Goal: Browse casually

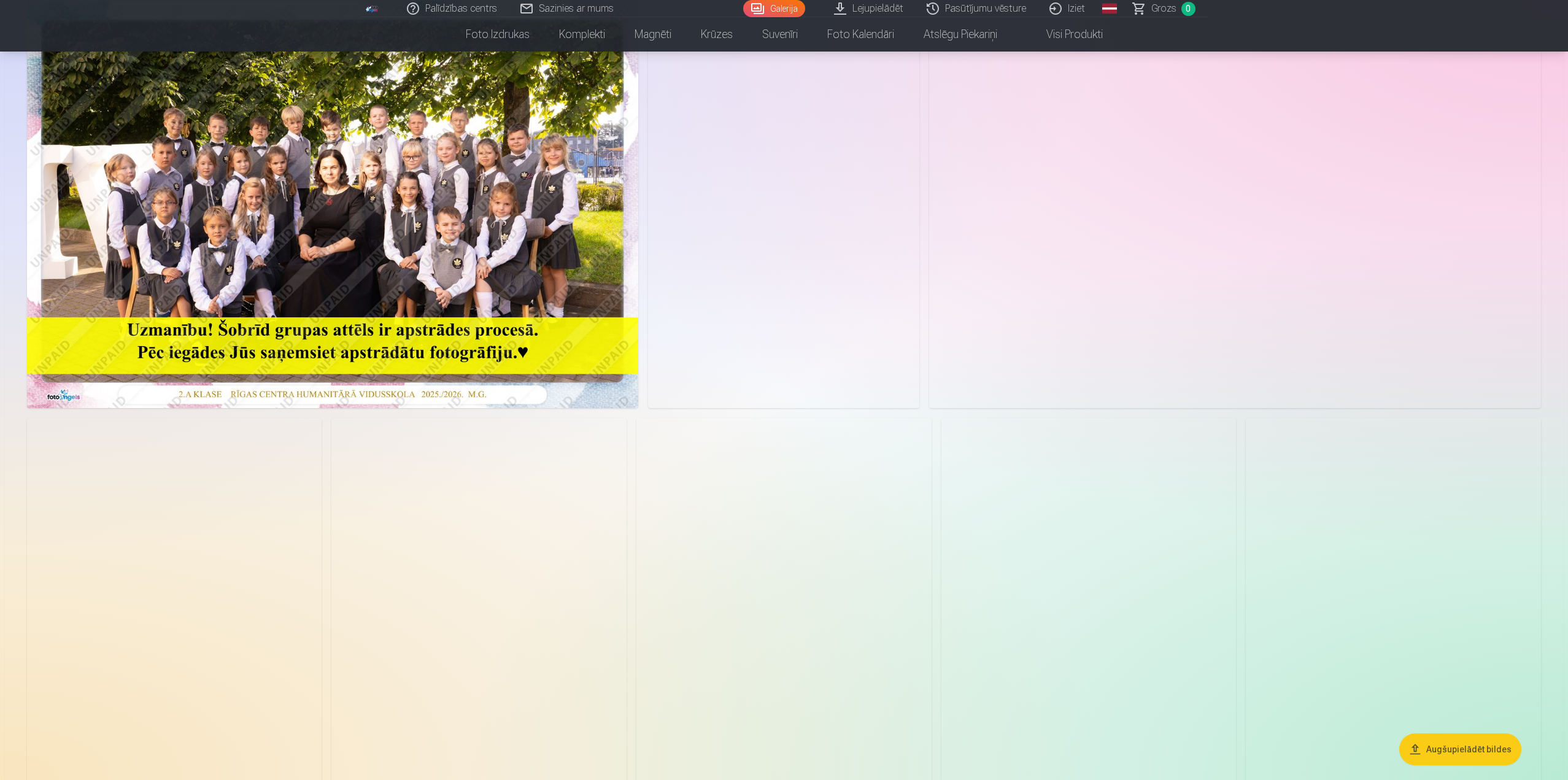
scroll to position [369, 0]
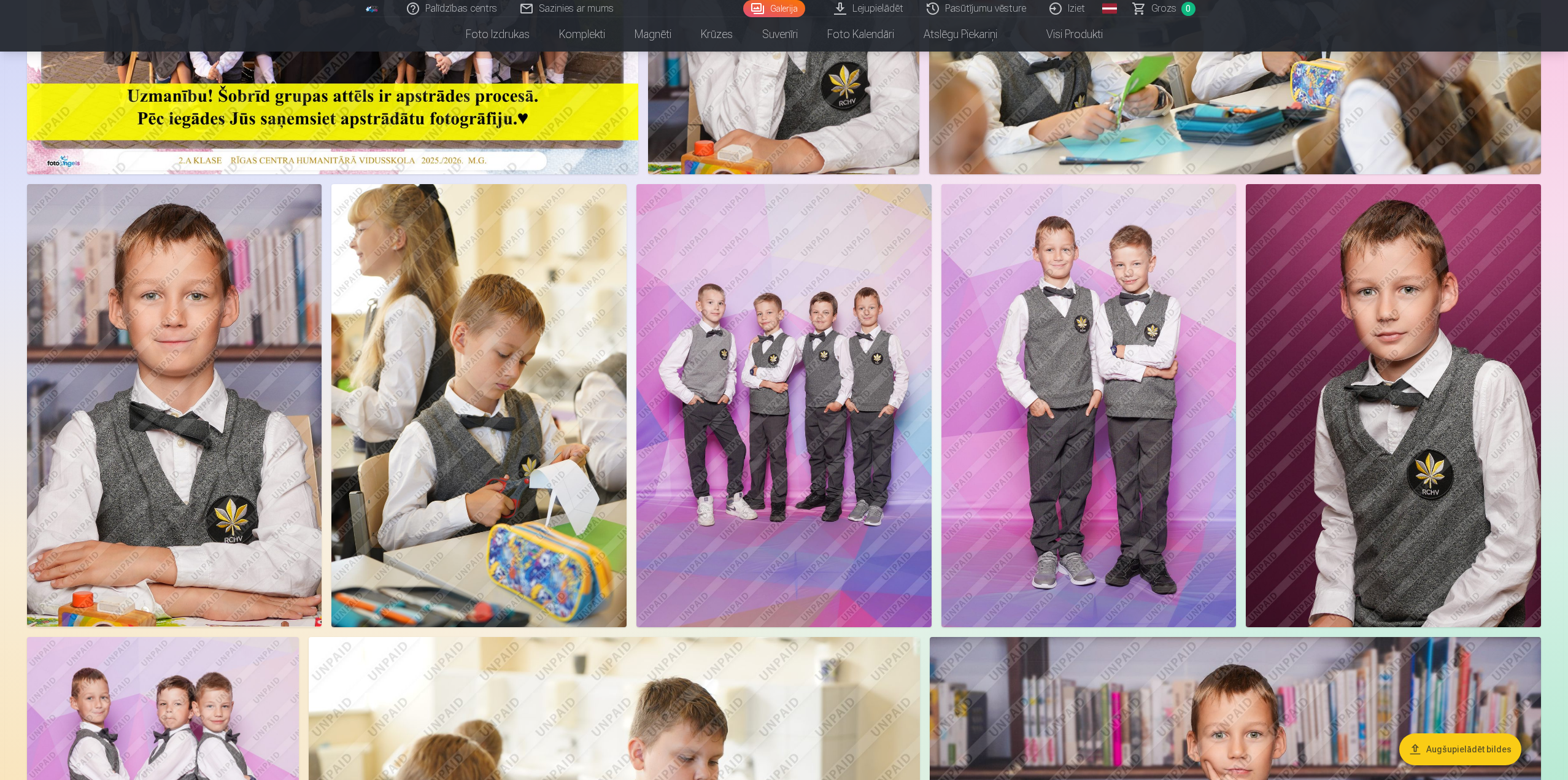
click at [792, 395] on img at bounding box center [784, 406] width 295 height 443
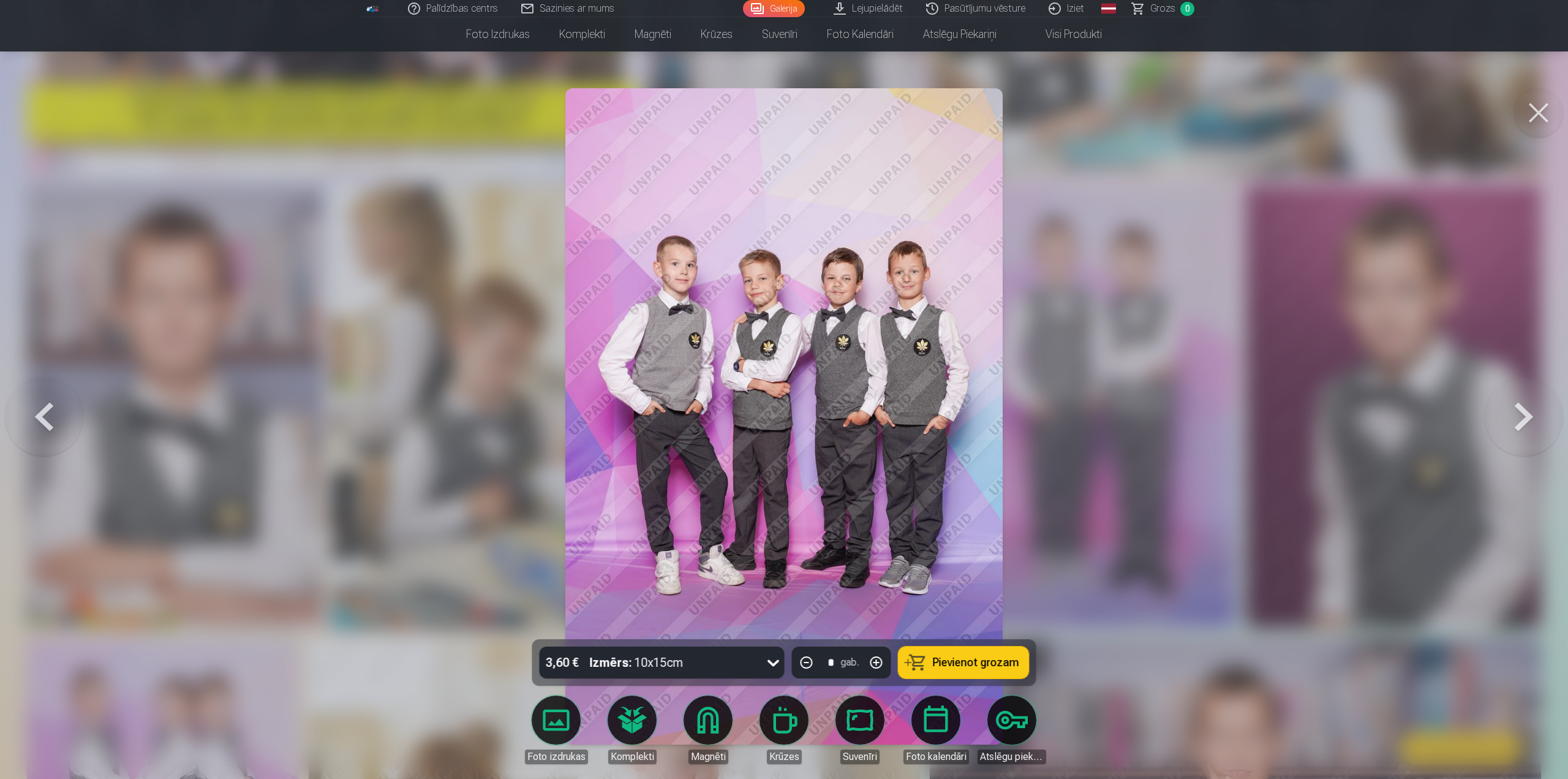
click at [1502, 416] on button at bounding box center [1523, 416] width 78 height 421
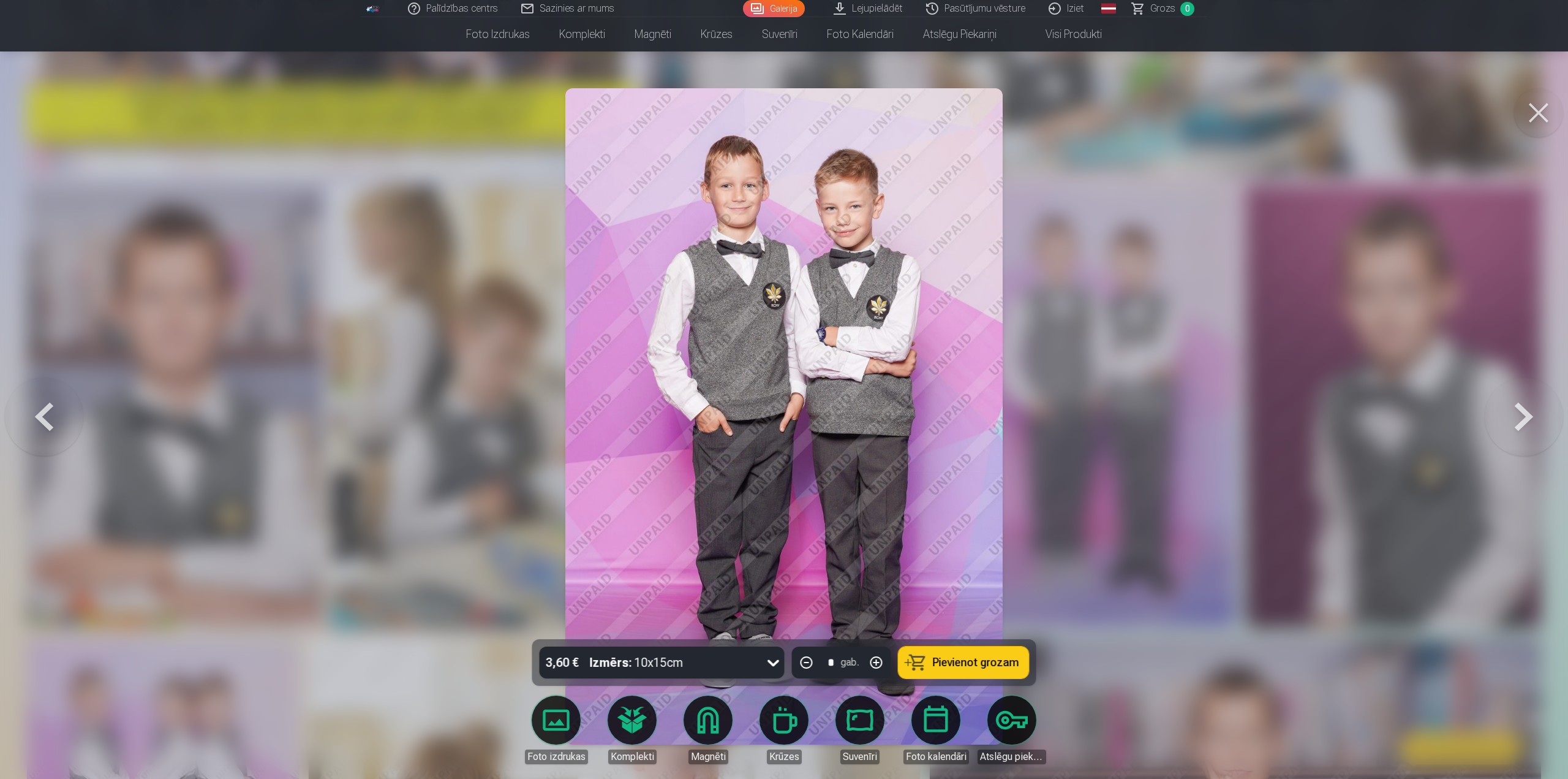
click at [1513, 425] on button at bounding box center [1523, 416] width 78 height 421
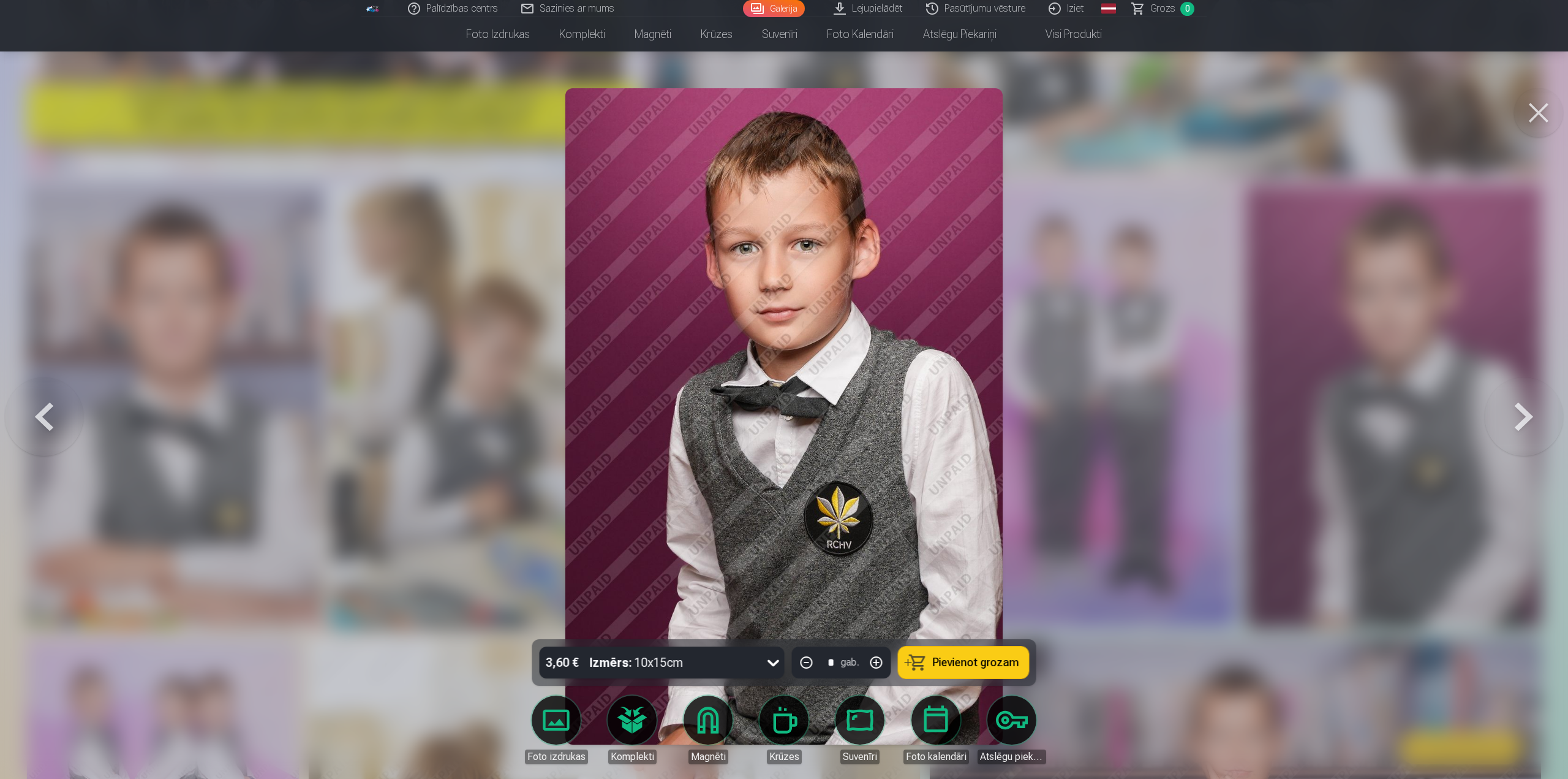
click at [1513, 425] on button at bounding box center [1523, 416] width 78 height 421
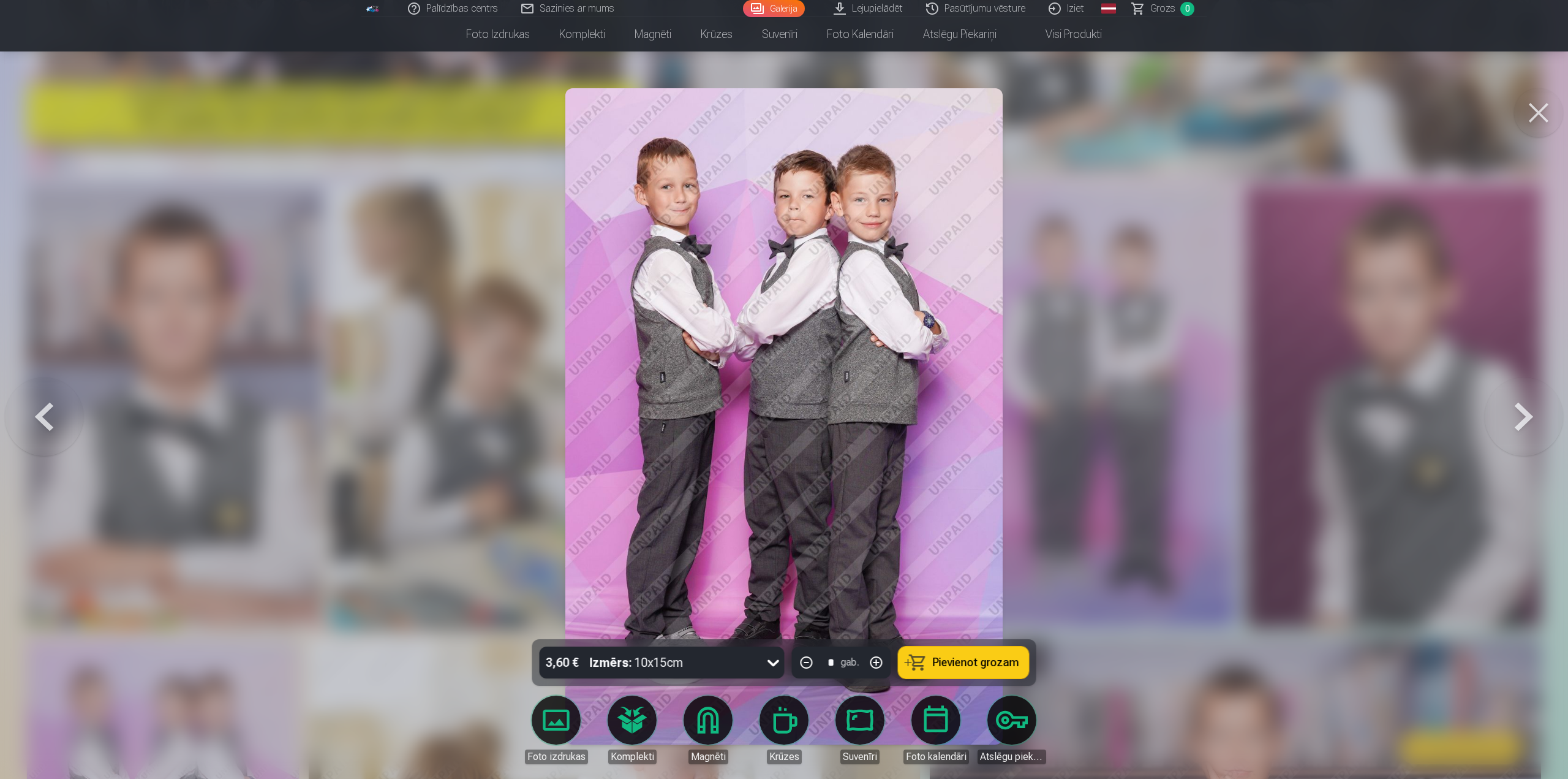
click at [1513, 425] on button at bounding box center [1523, 416] width 78 height 421
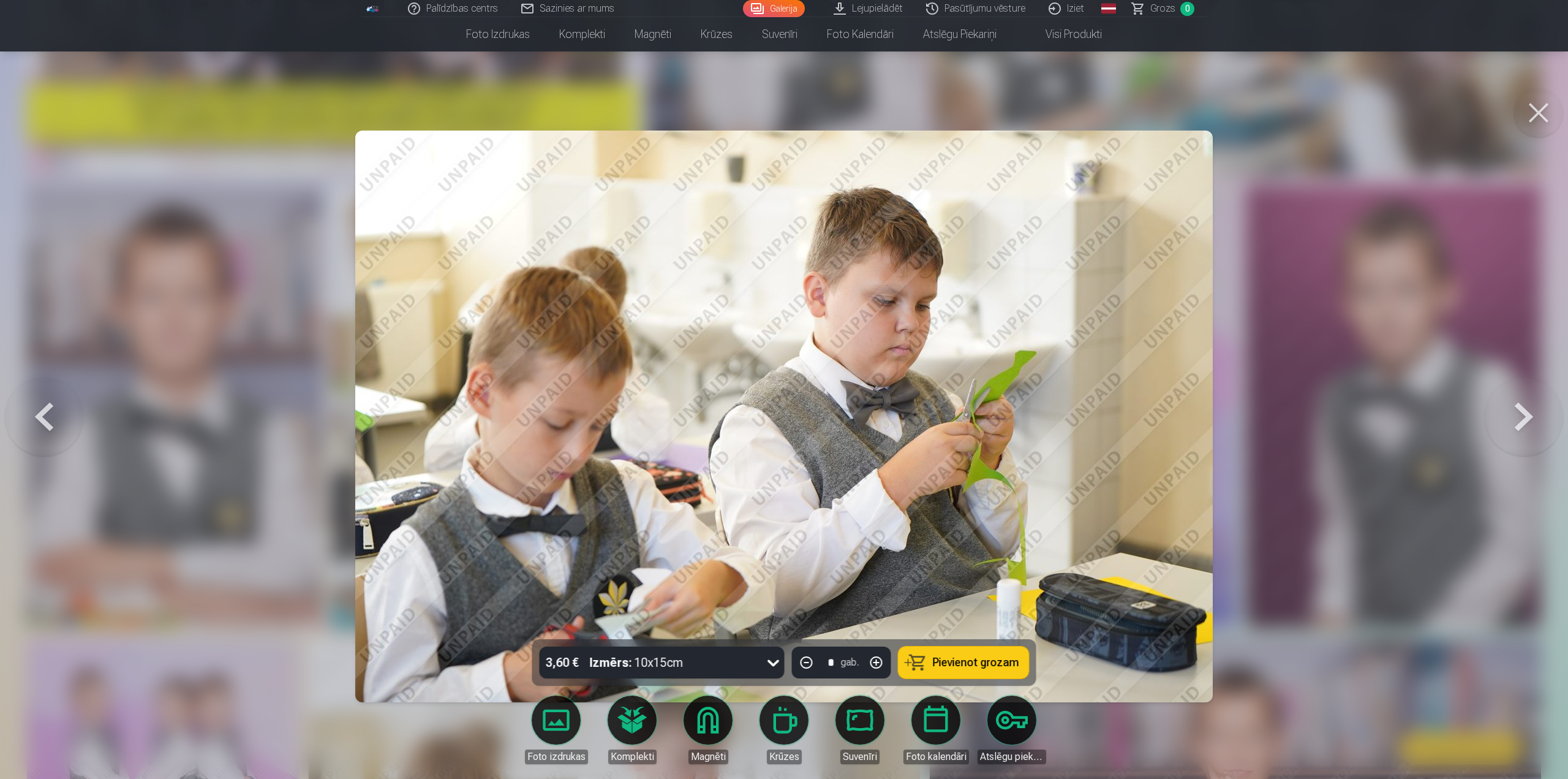
click at [1514, 427] on button at bounding box center [1523, 416] width 78 height 421
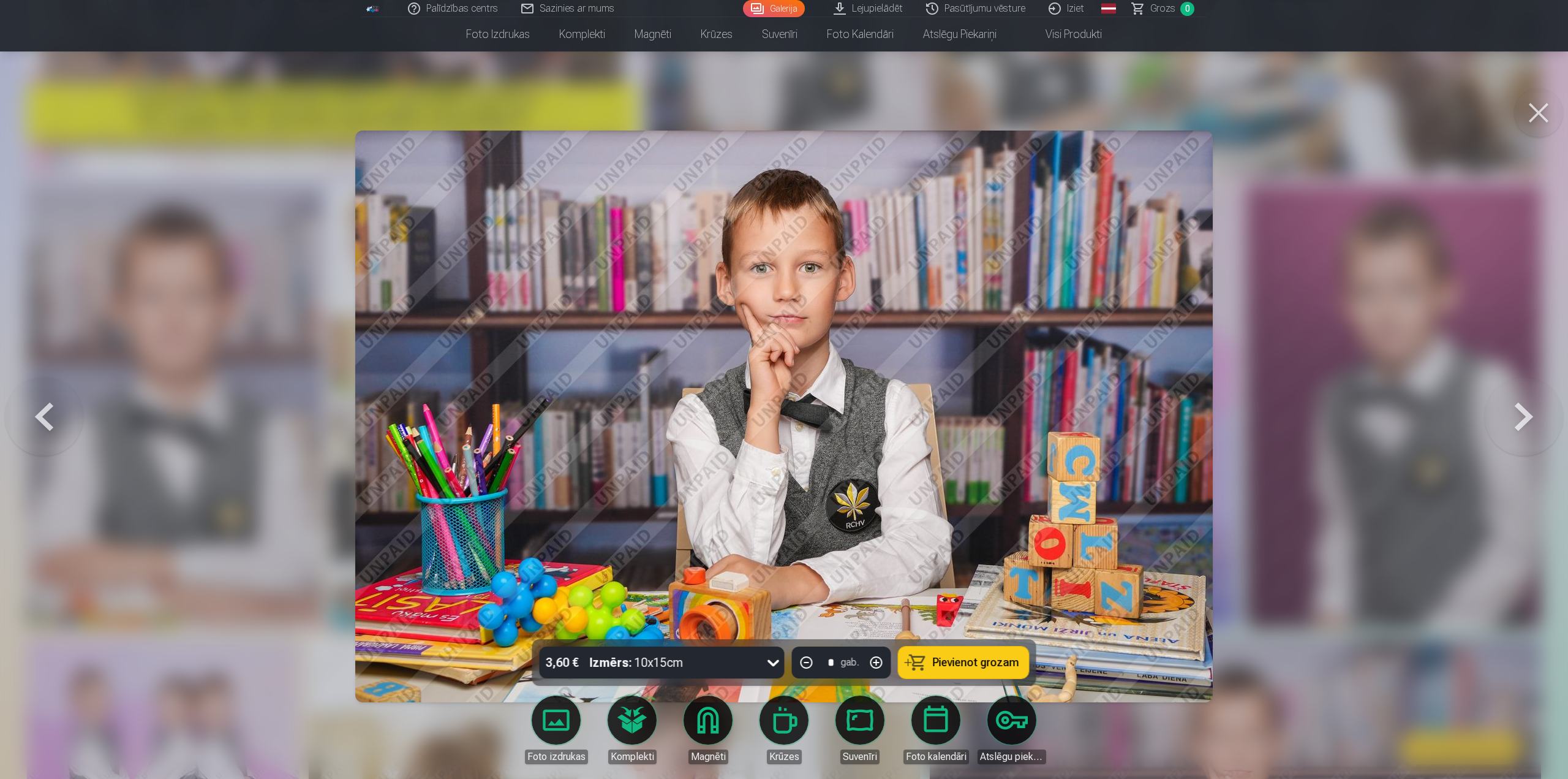
click at [1516, 431] on button at bounding box center [1523, 416] width 78 height 421
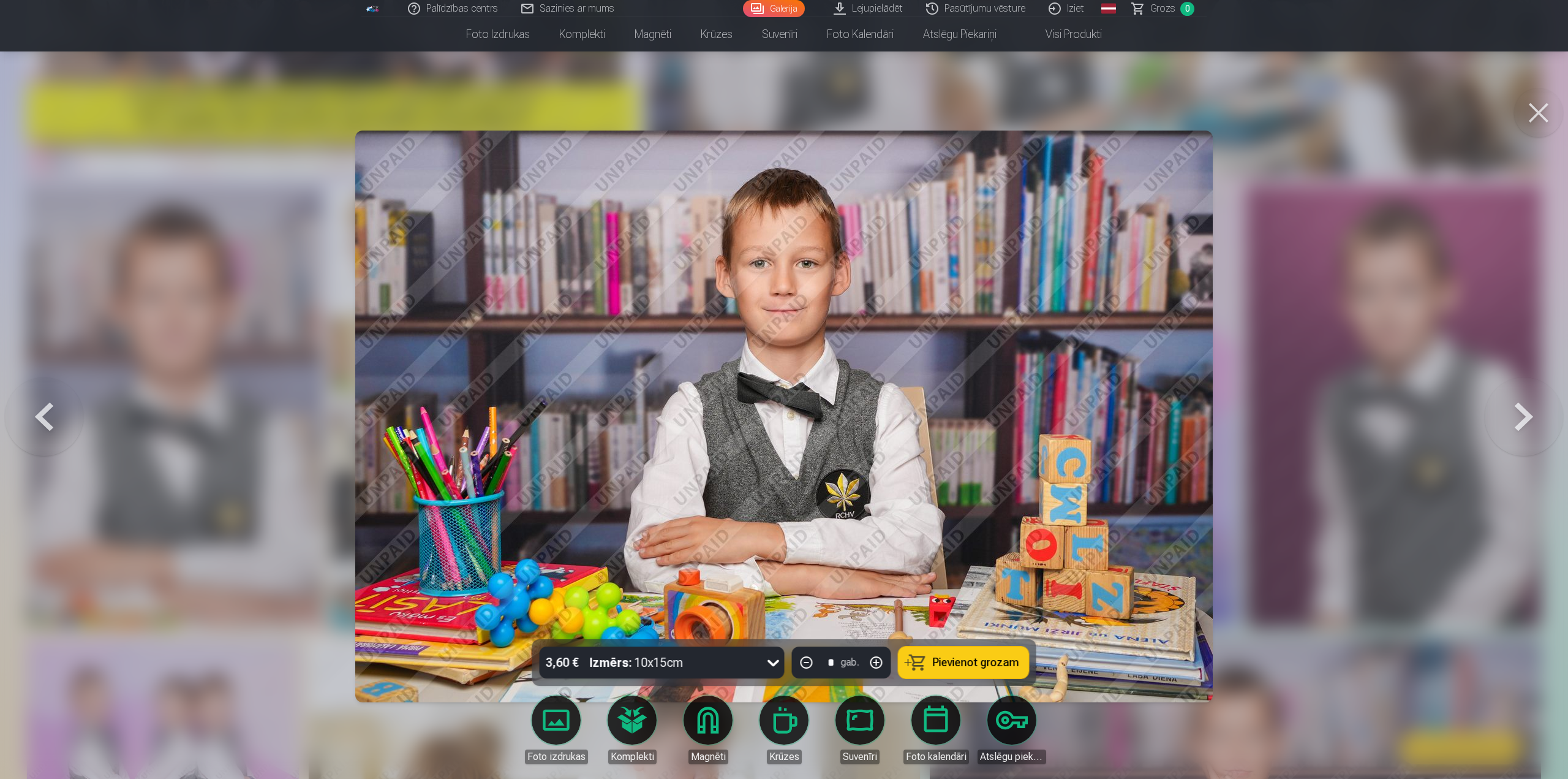
click at [47, 424] on button at bounding box center [44, 416] width 78 height 421
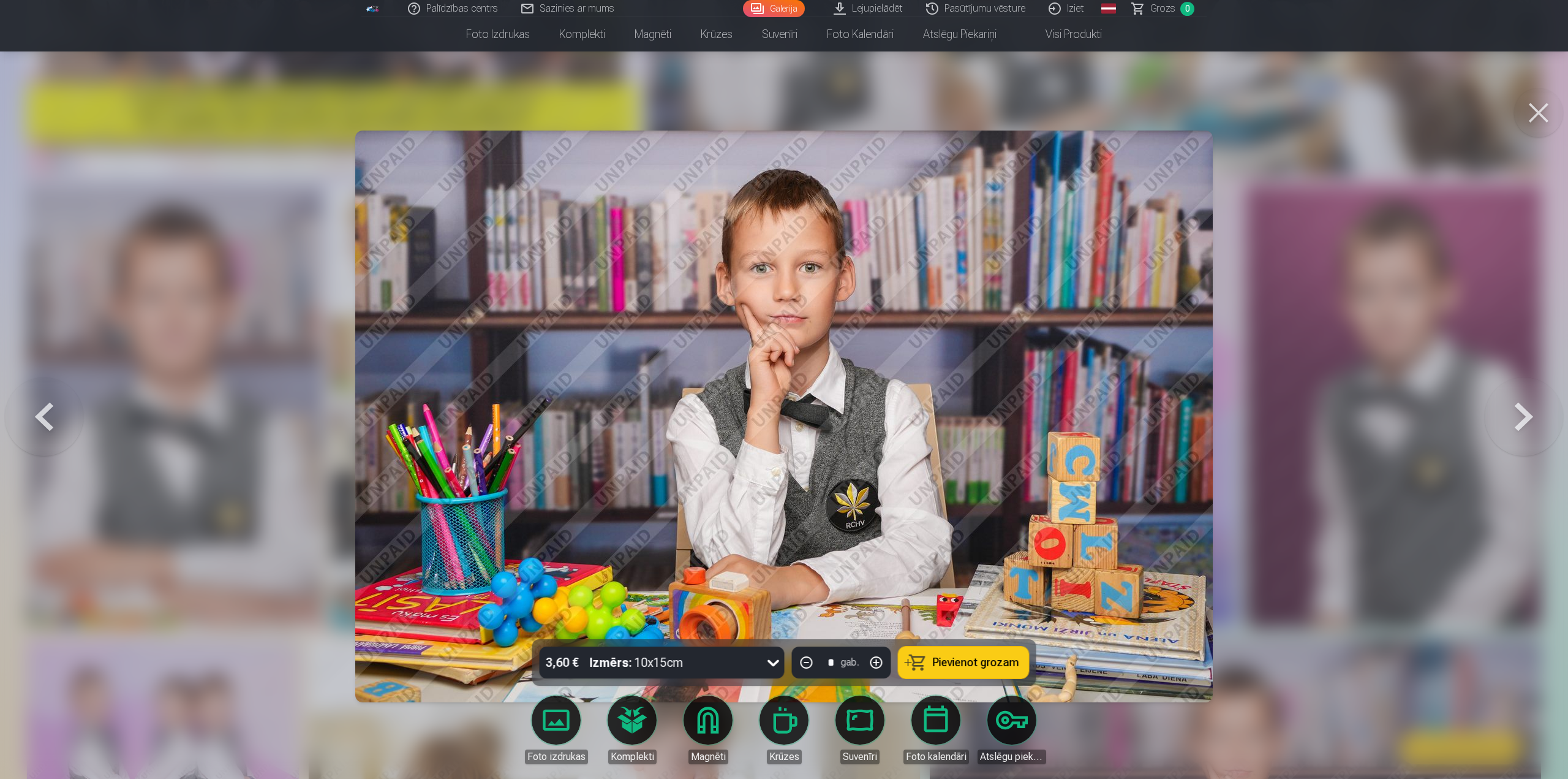
click at [1522, 383] on button at bounding box center [1523, 416] width 78 height 421
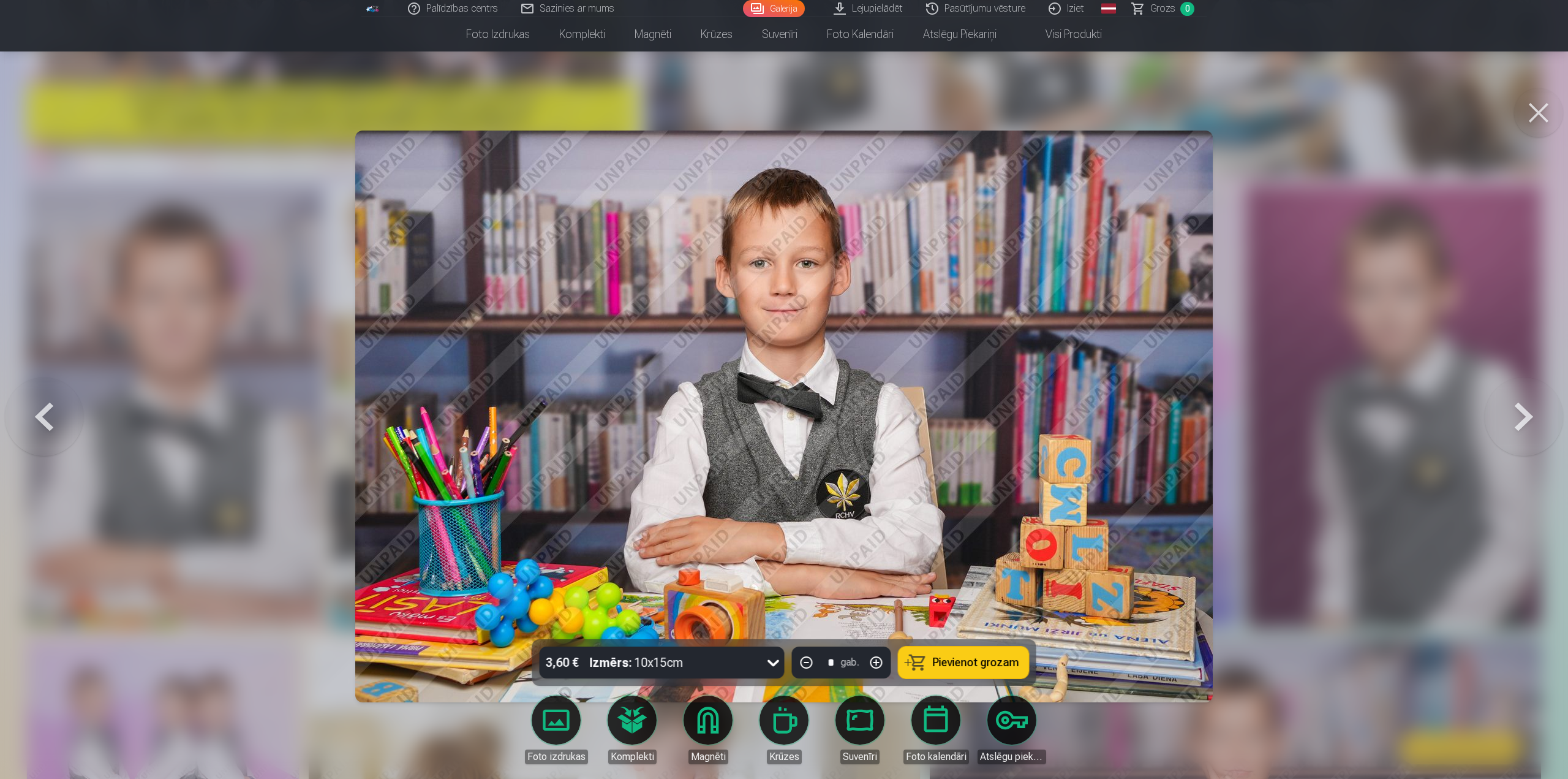
click at [1522, 383] on button at bounding box center [1523, 416] width 78 height 421
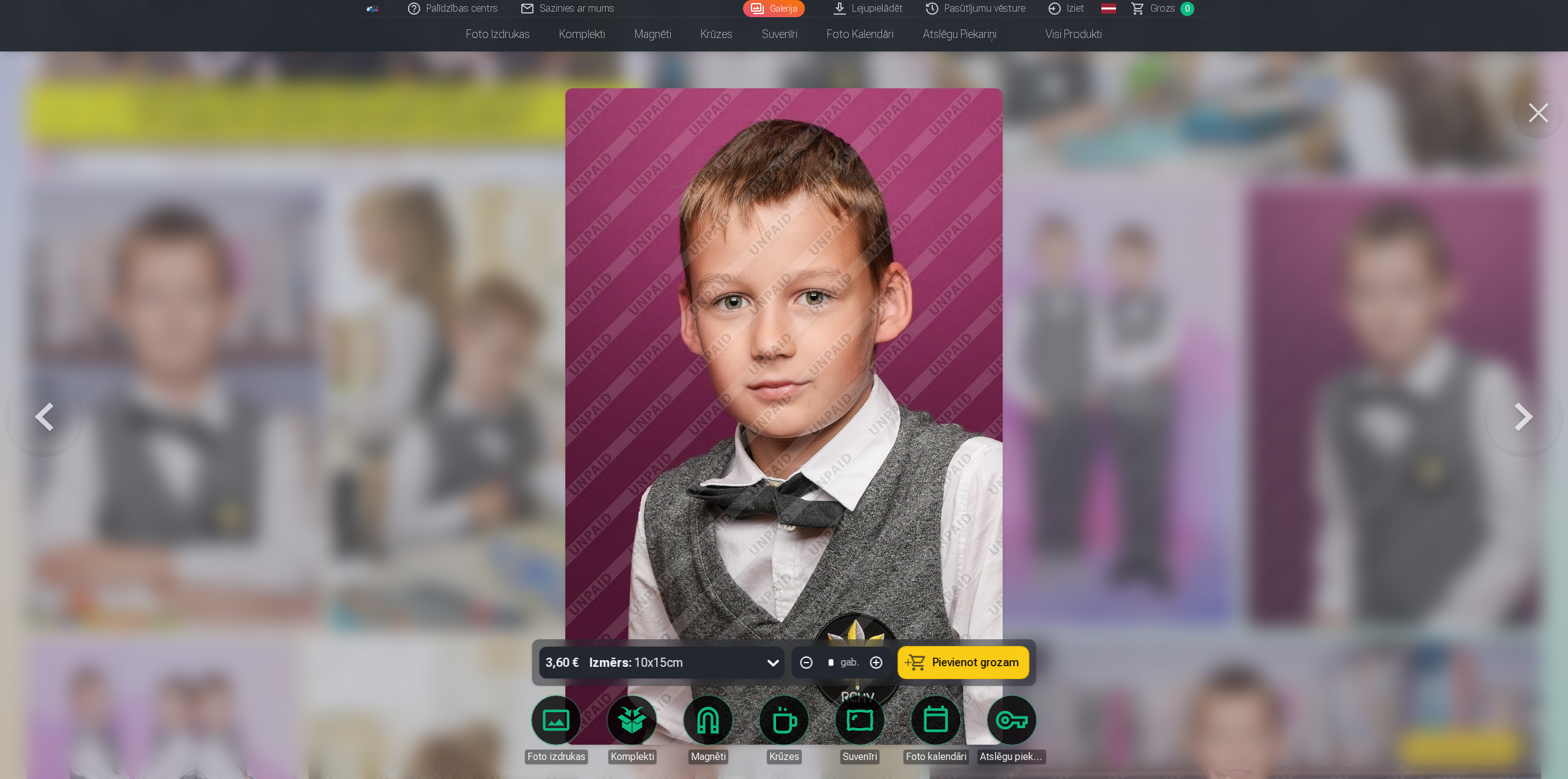
click at [1522, 383] on button at bounding box center [1523, 416] width 78 height 421
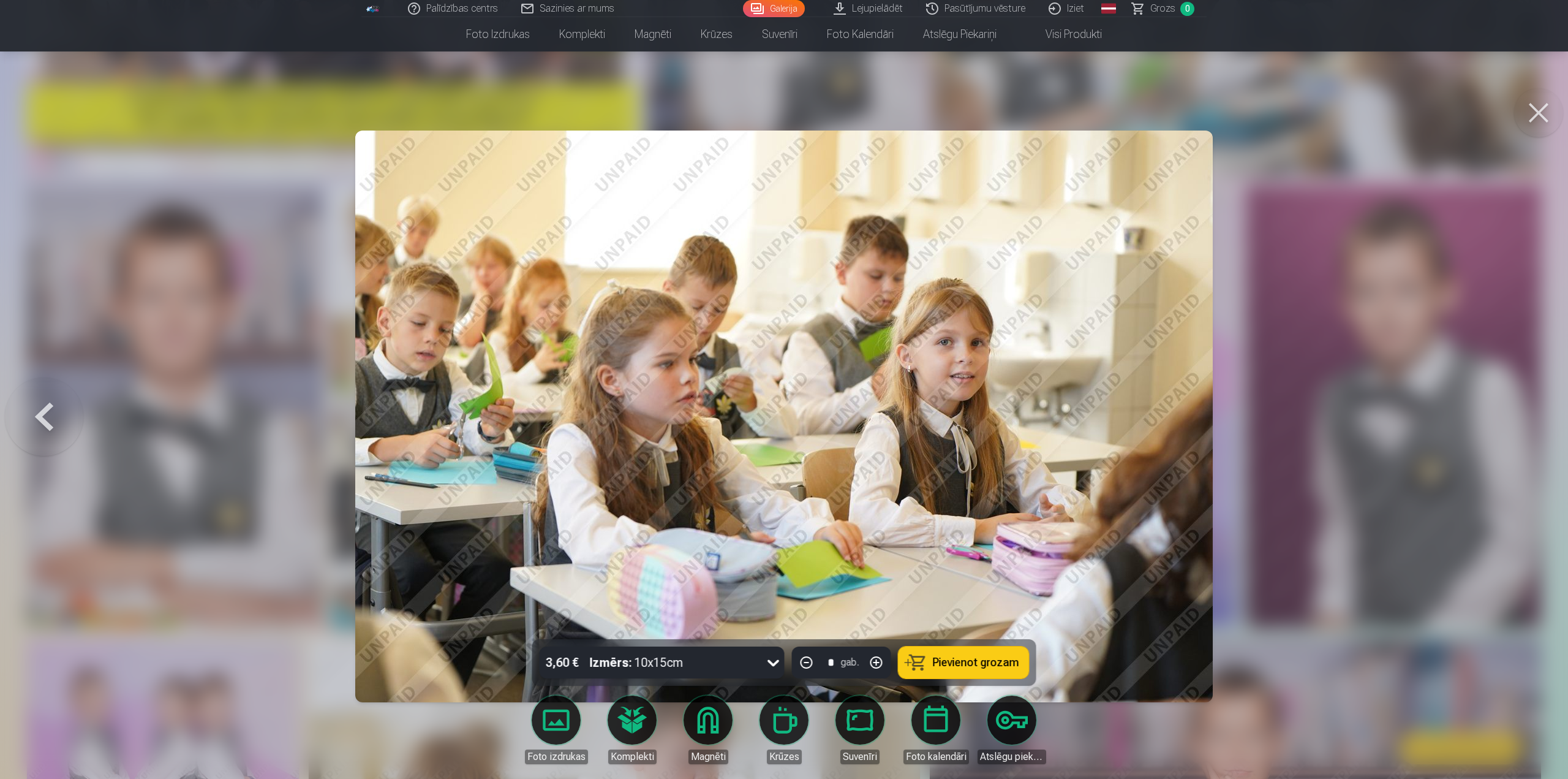
click at [1522, 383] on div at bounding box center [784, 389] width 1568 height 779
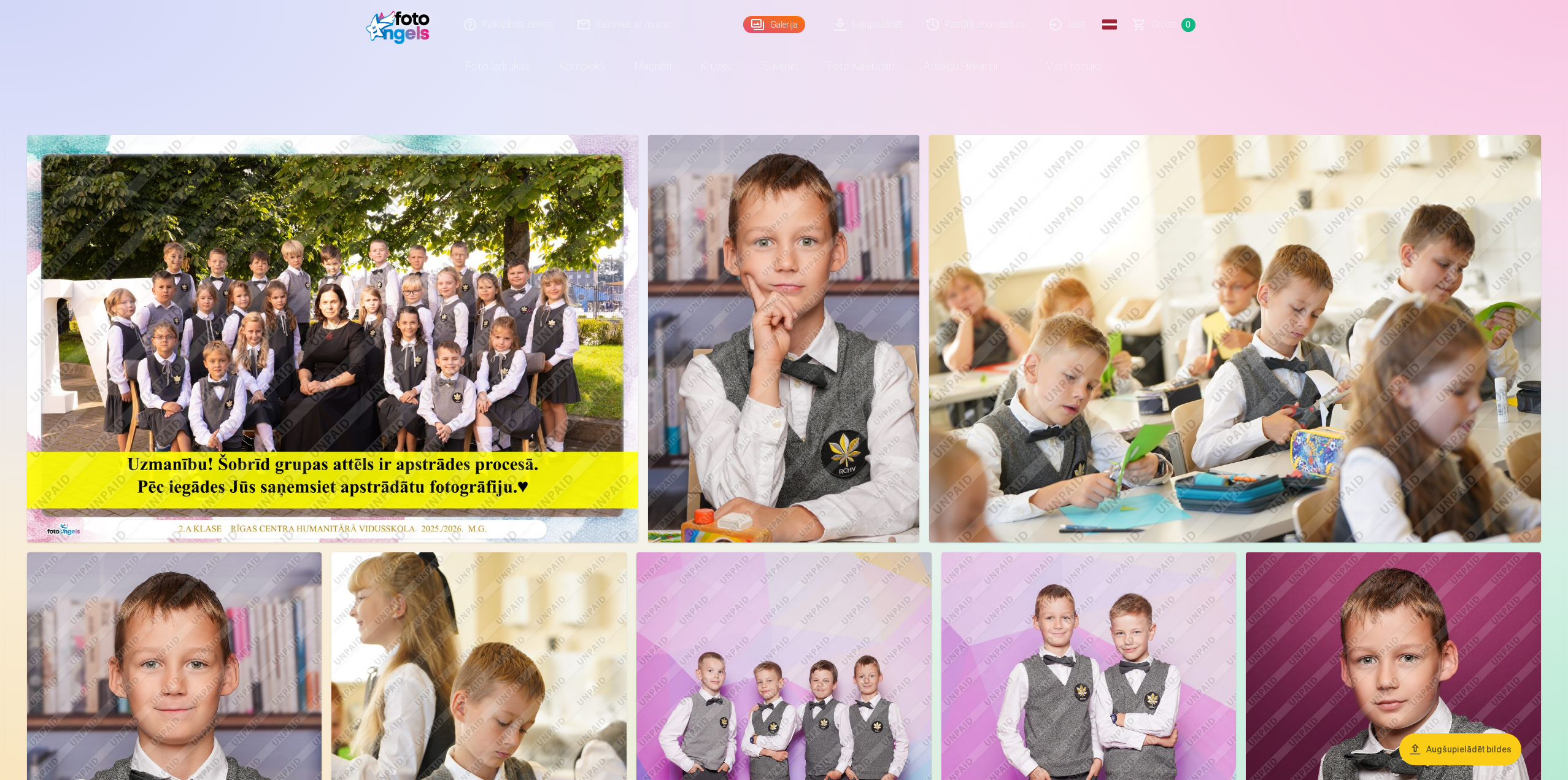
click at [1240, 205] on img at bounding box center [1235, 338] width 612 height 407
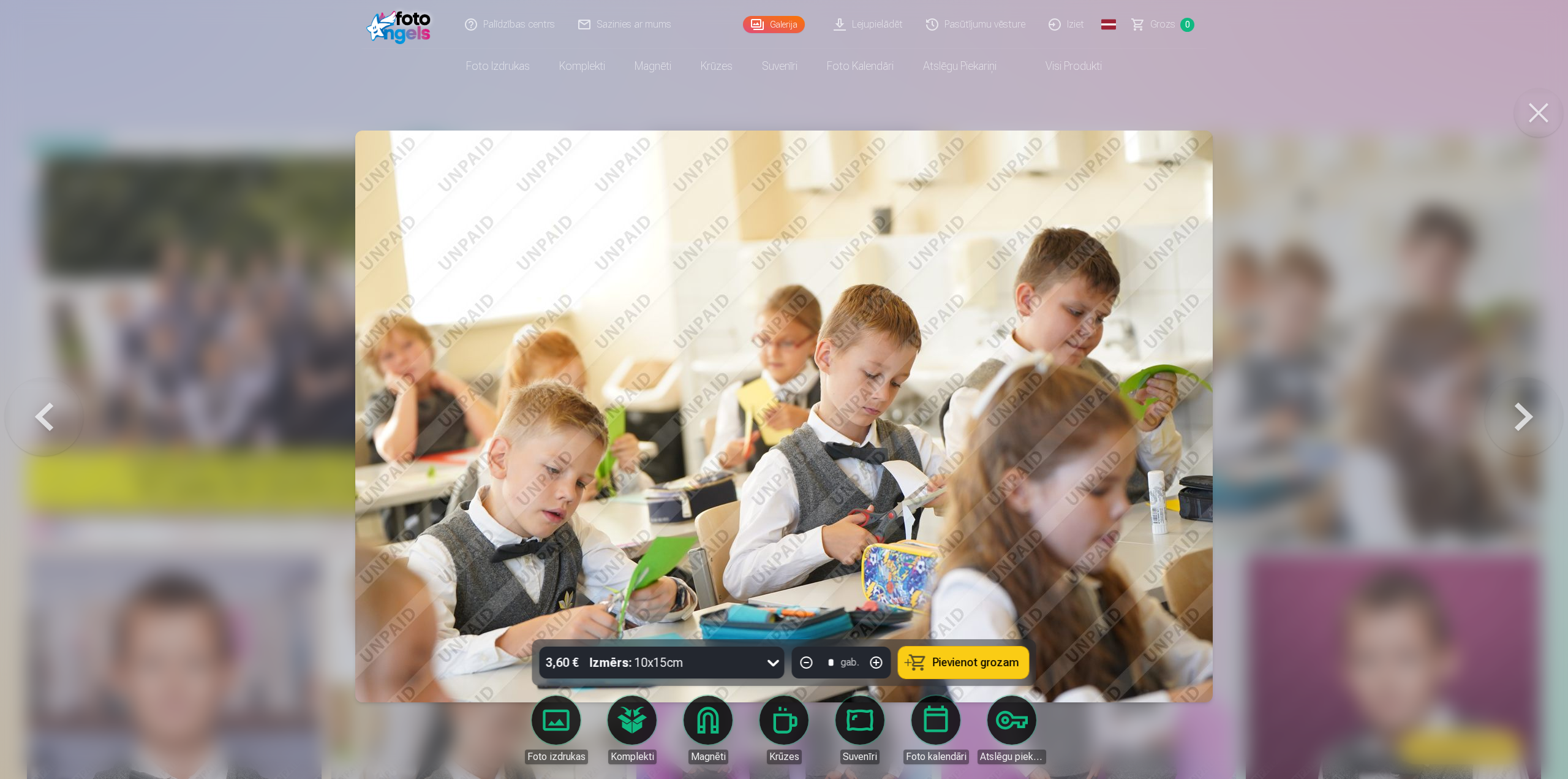
click at [1541, 112] on button at bounding box center [1539, 113] width 49 height 49
